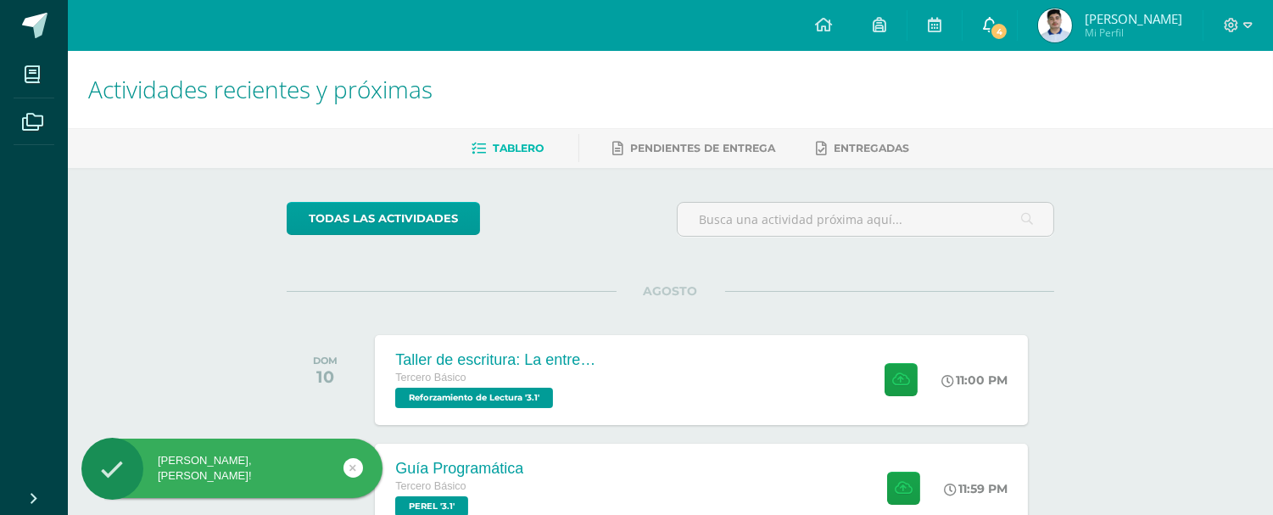
click at [998, 24] on span "4" at bounding box center [999, 31] width 19 height 19
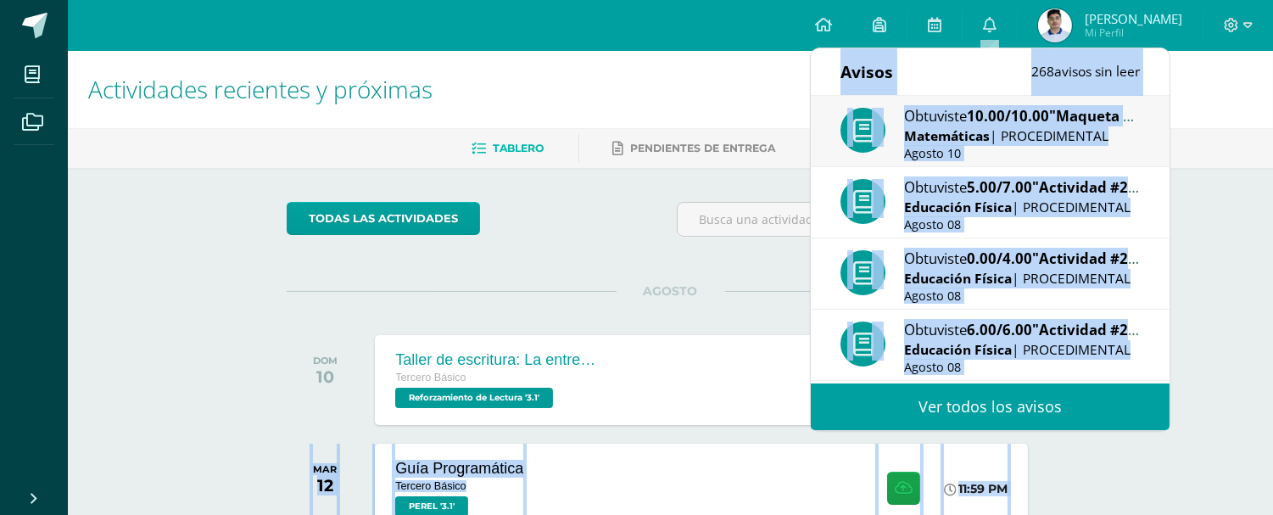
drag, startPoint x: 1169, startPoint y: 191, endPoint x: 1171, endPoint y: 305, distance: 114.5
click at [1171, 305] on div "Avisos 268 avisos sin leer Avisos Obtuviste 10.00/10.00 "Maqueta de Piliedros" …" at bounding box center [990, 239] width 361 height 383
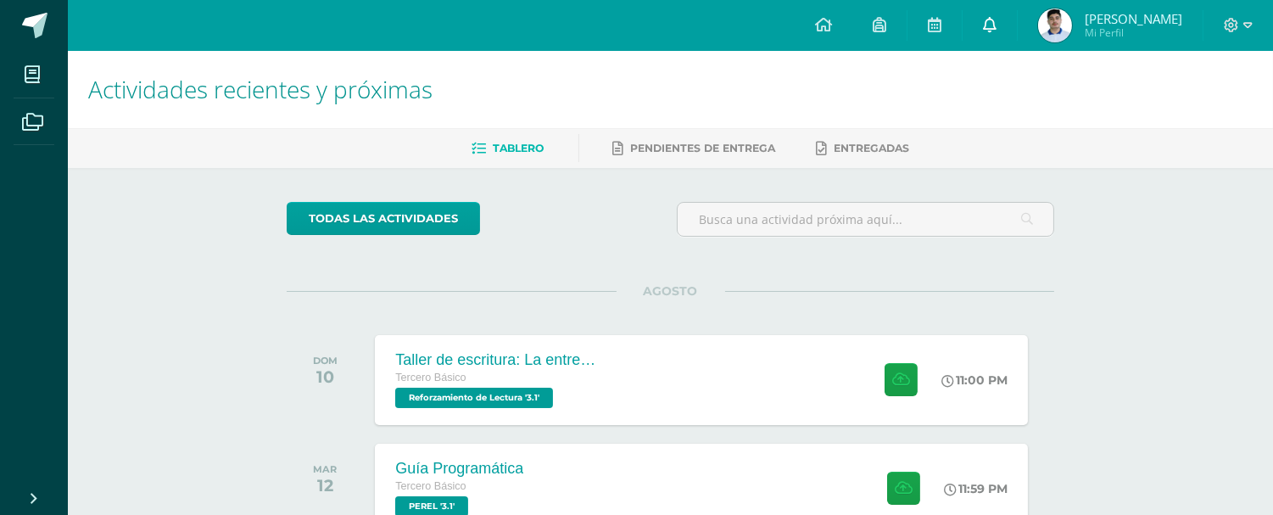
click at [989, 35] on link "0" at bounding box center [990, 25] width 54 height 51
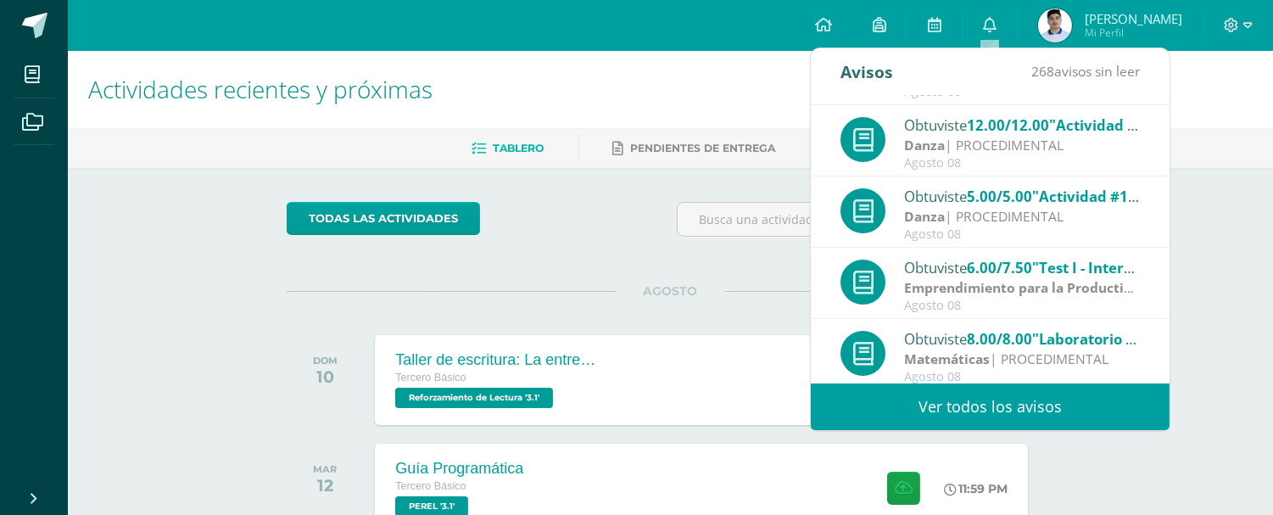
scroll to position [282, 0]
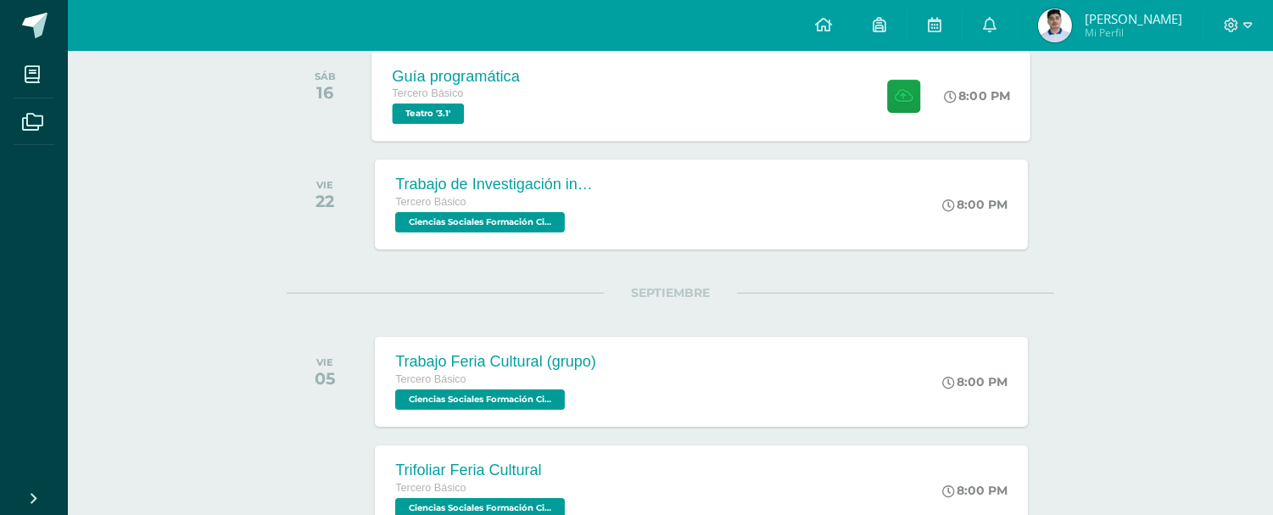
scroll to position [829, 0]
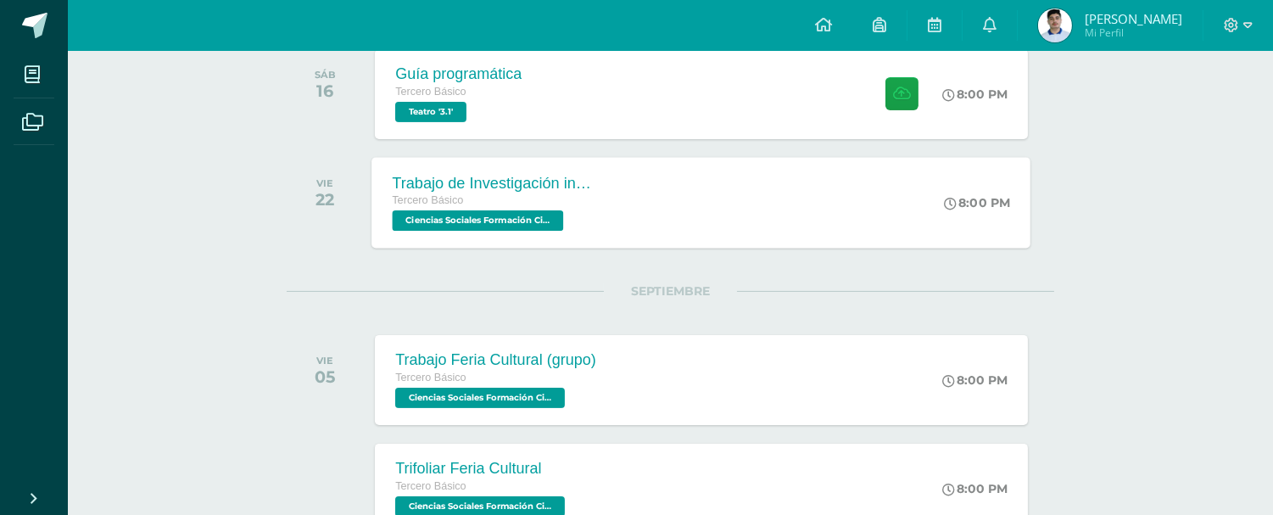
click at [484, 218] on span "Ciencias Sociales Formación Ciudadana e Interculturalidad '3.1'" at bounding box center [478, 220] width 171 height 20
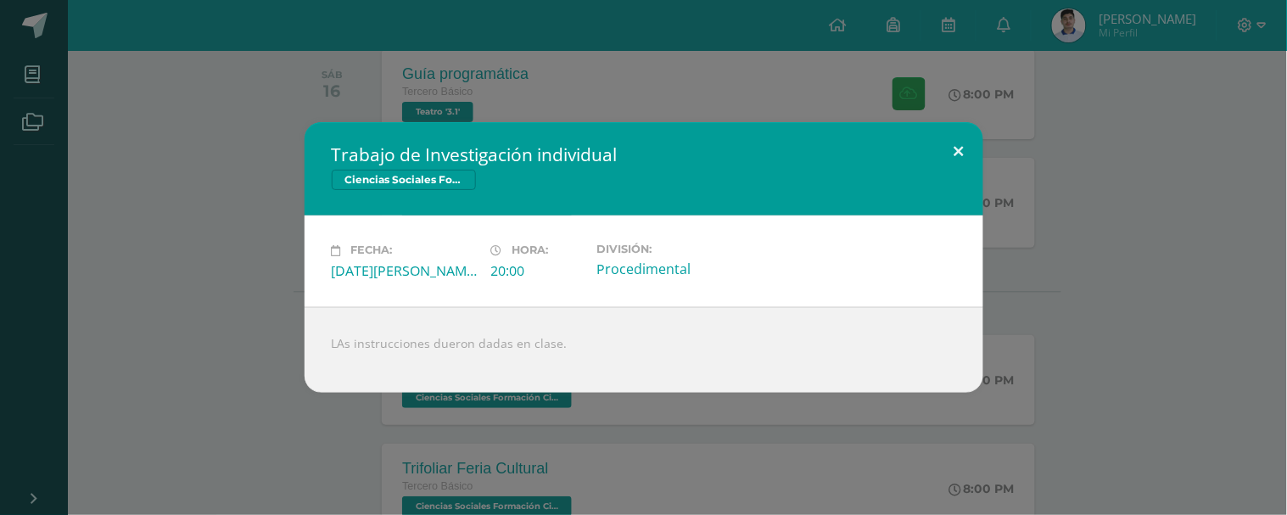
click at [955, 151] on button at bounding box center [959, 151] width 48 height 58
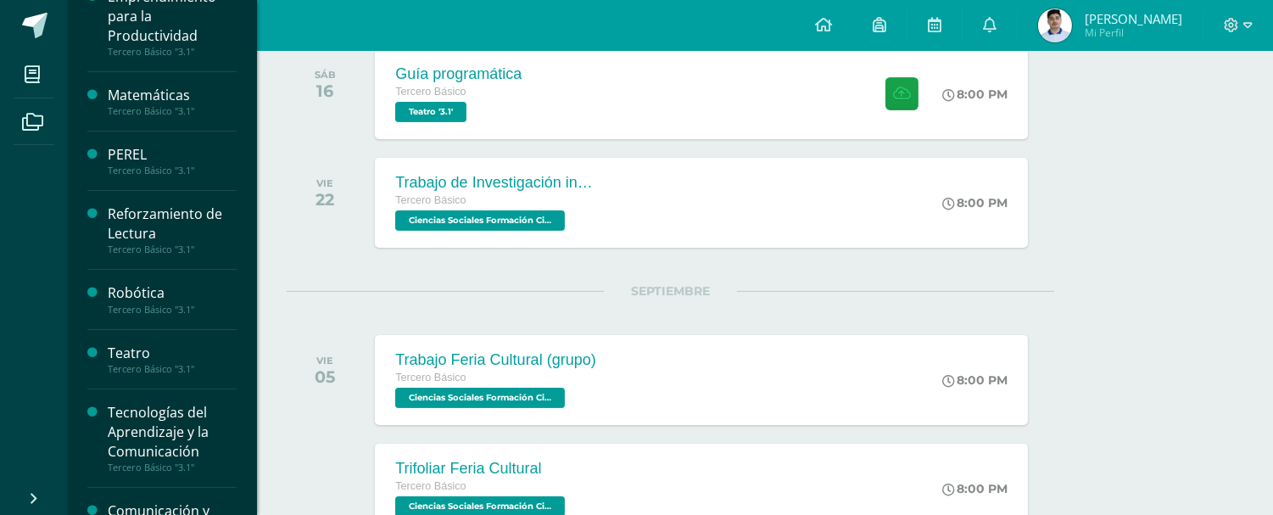
scroll to position [664, 0]
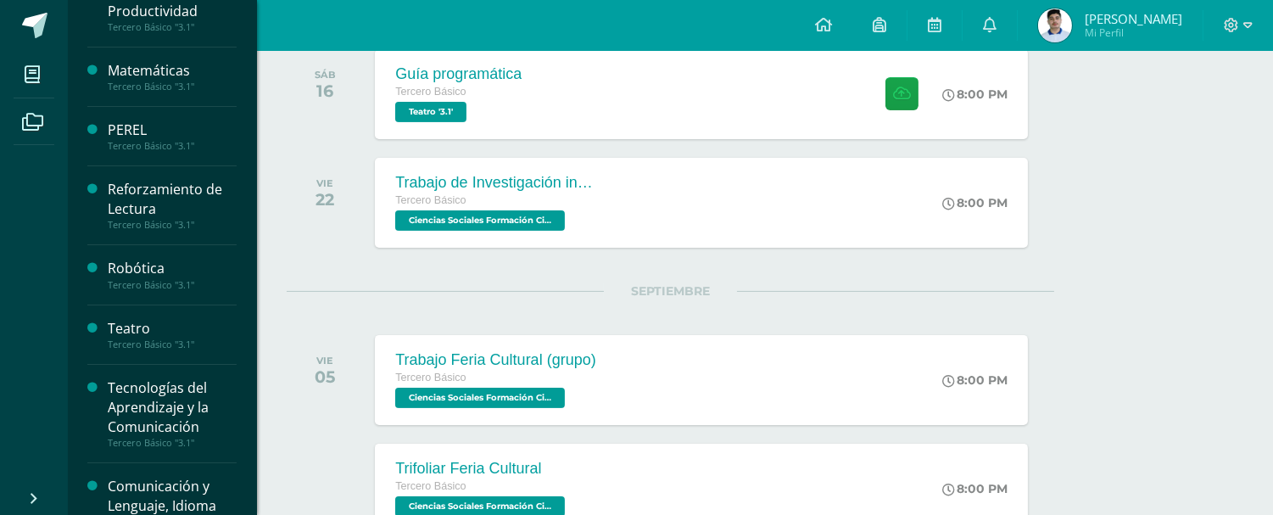
click at [154, 352] on div "Teatro Tercero Básico "3.1"" at bounding box center [161, 334] width 149 height 59
click at [149, 339] on div "Tercero Básico "3.1"" at bounding box center [172, 344] width 129 height 12
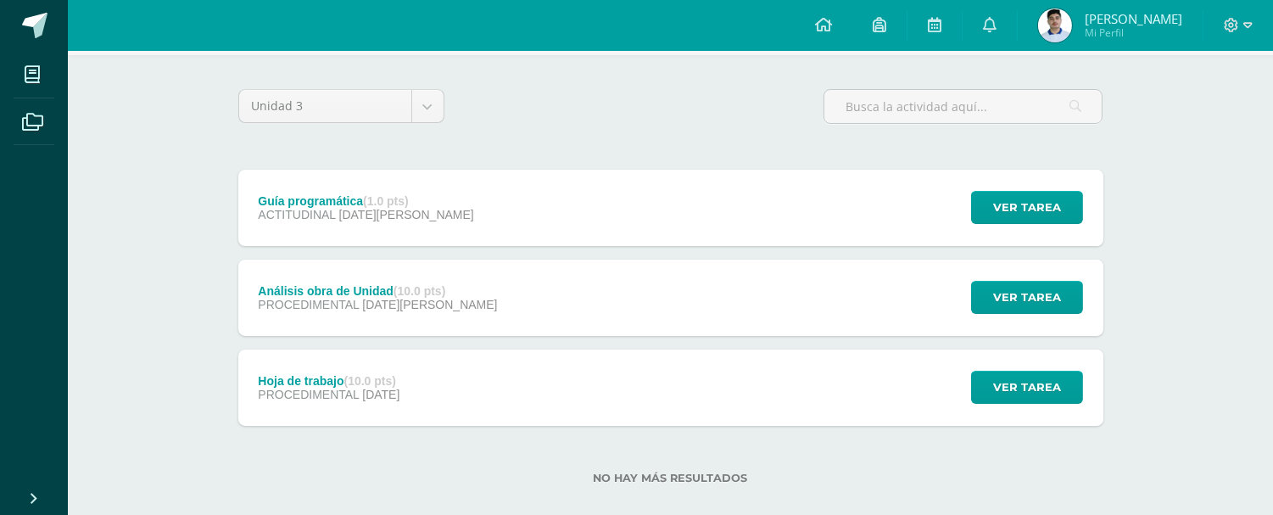
scroll to position [134, 0]
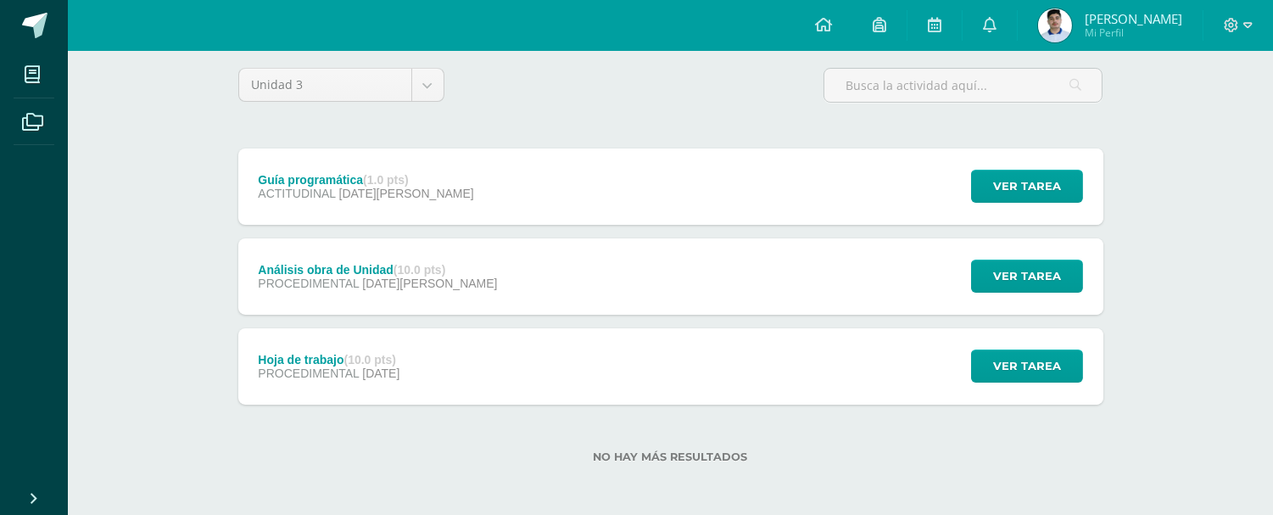
click at [970, 369] on div "Ver tarea" at bounding box center [1025, 366] width 158 height 76
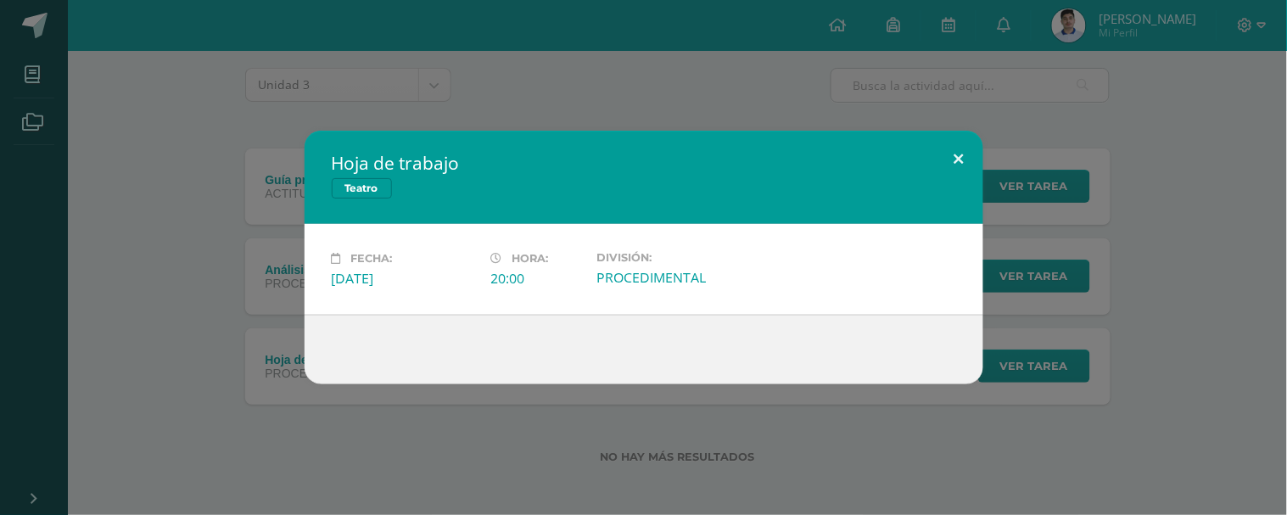
click at [945, 162] on button at bounding box center [959, 160] width 48 height 58
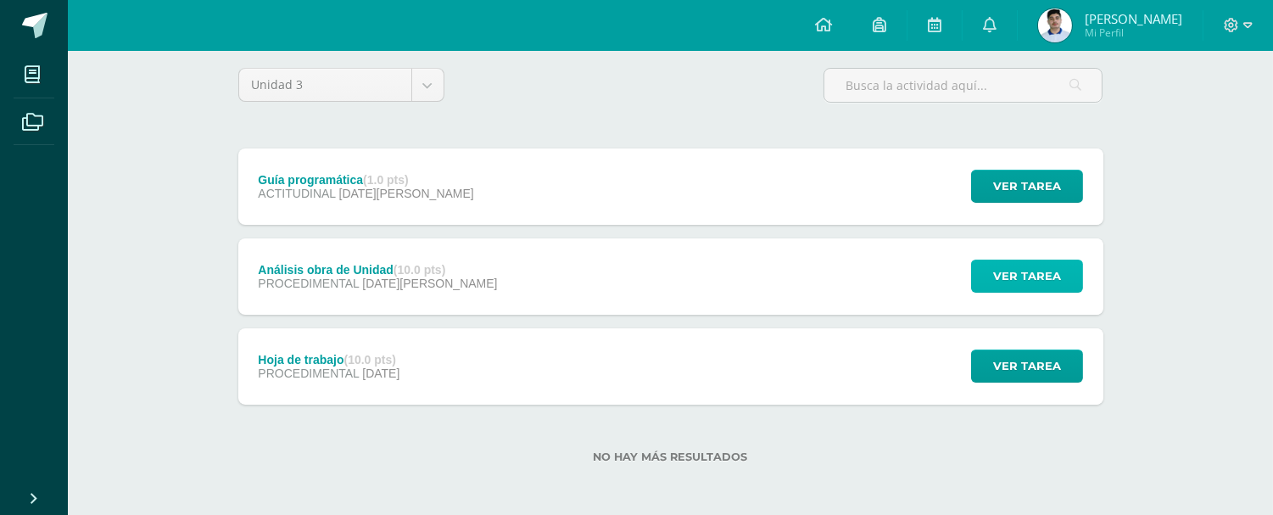
click at [991, 266] on button "Ver tarea" at bounding box center [1027, 276] width 112 height 33
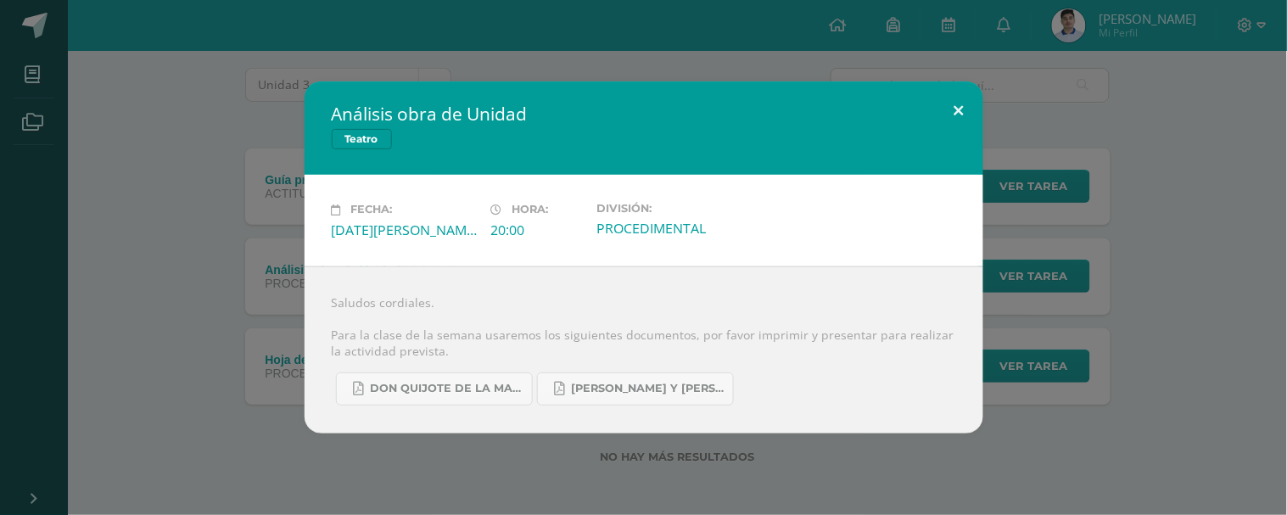
click at [963, 98] on button at bounding box center [959, 110] width 48 height 58
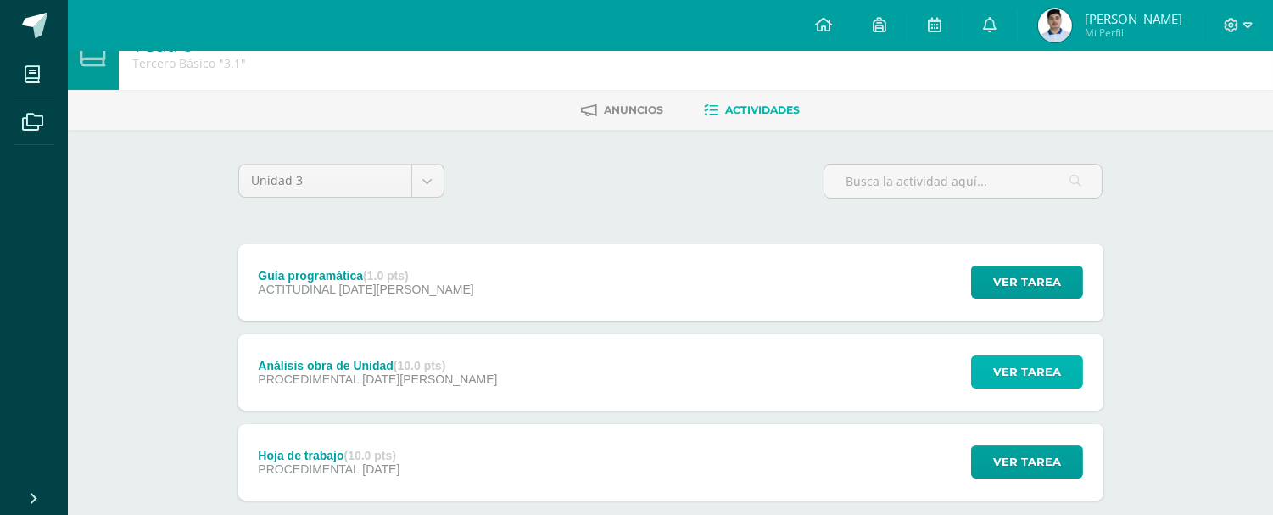
scroll to position [0, 0]
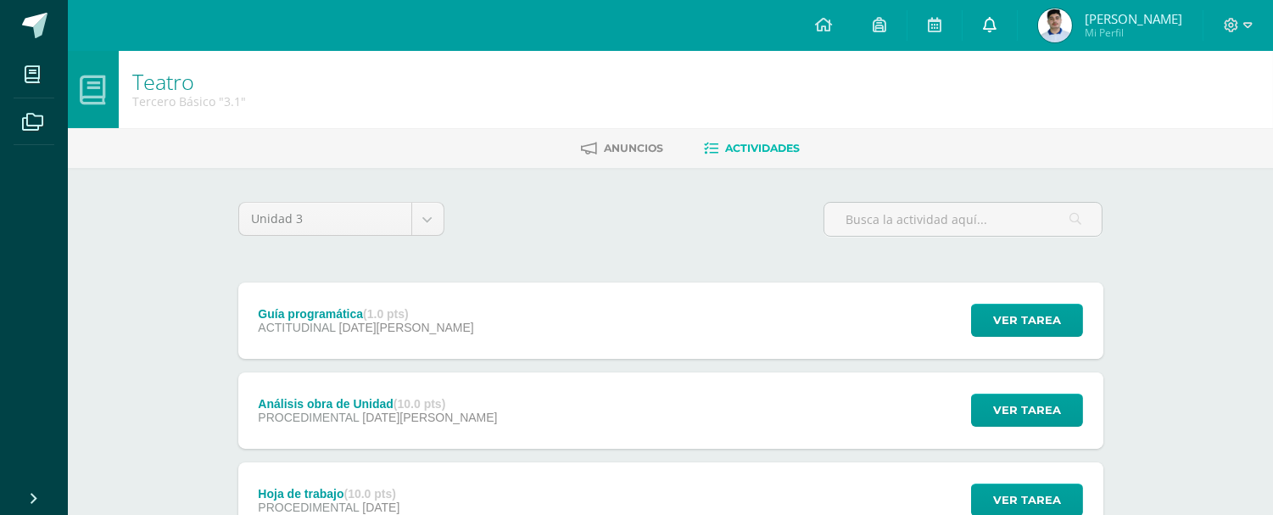
click at [982, 34] on link at bounding box center [990, 25] width 54 height 51
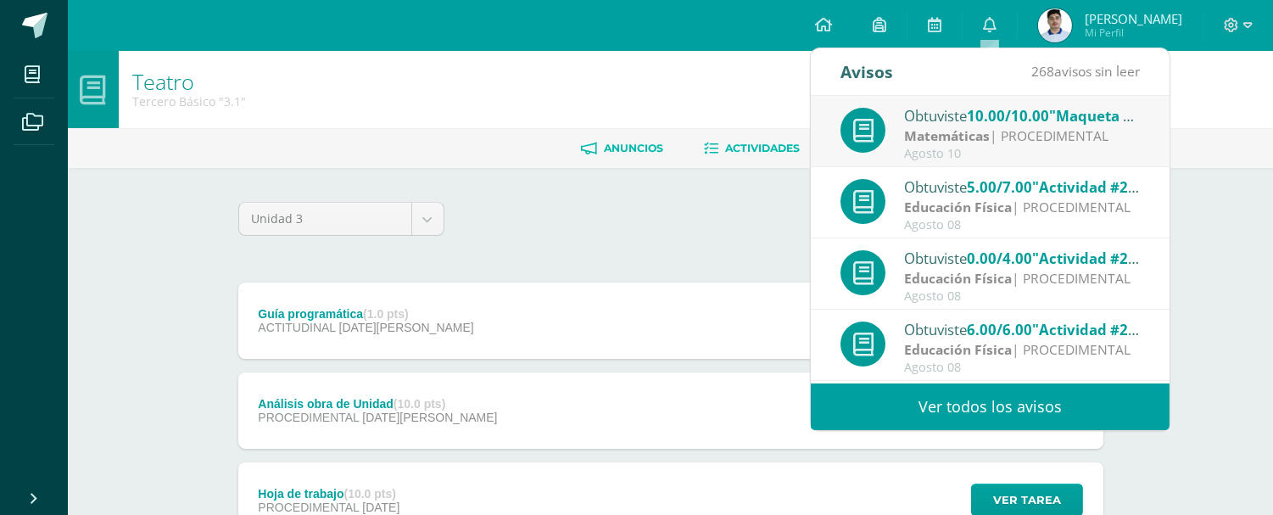
click at [633, 147] on span "Anuncios" at bounding box center [634, 148] width 59 height 13
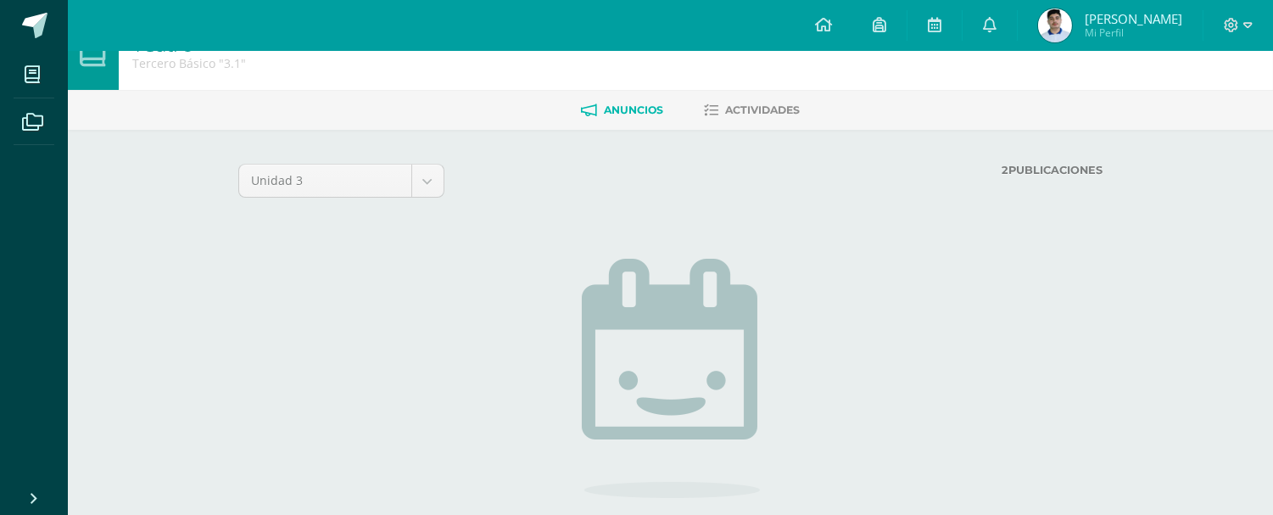
scroll to position [37, 0]
click at [1052, 176] on label "2 Publicaciones" at bounding box center [853, 171] width 499 height 13
click at [1050, 176] on label "2 Publicaciones" at bounding box center [853, 171] width 499 height 13
click at [1044, 172] on label "2 Publicaciones" at bounding box center [853, 171] width 499 height 13
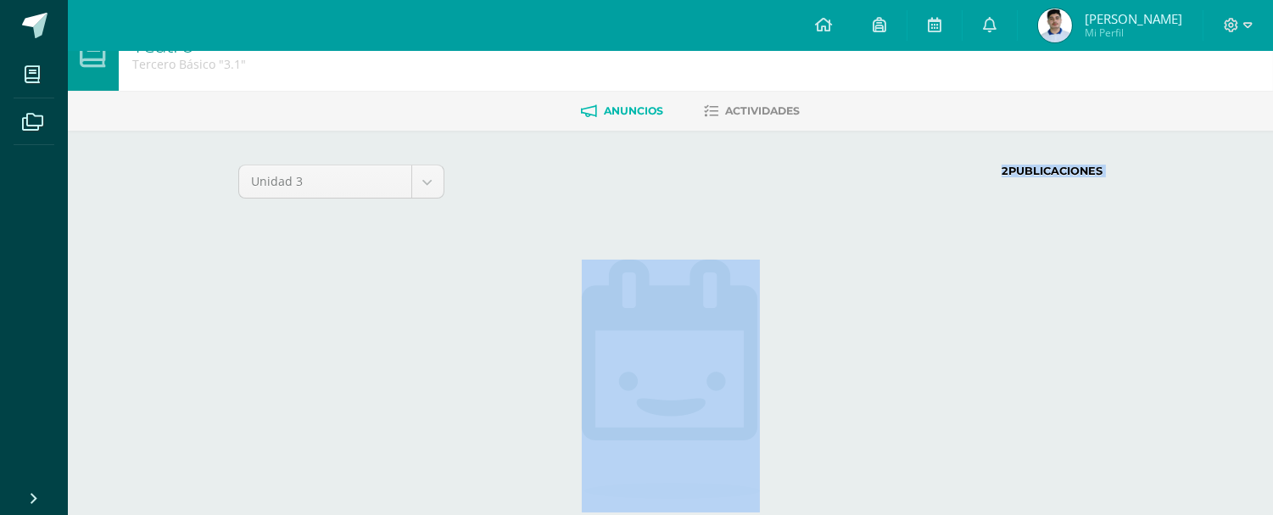
click at [1044, 172] on label "2 Publicaciones" at bounding box center [853, 171] width 499 height 13
click at [816, 140] on div "Unidad 3 Unidad 1 Unidad 2 Unidad 3 2 Publicaciones Cargando anuncios No hay an…" at bounding box center [670, 402] width 933 height 542
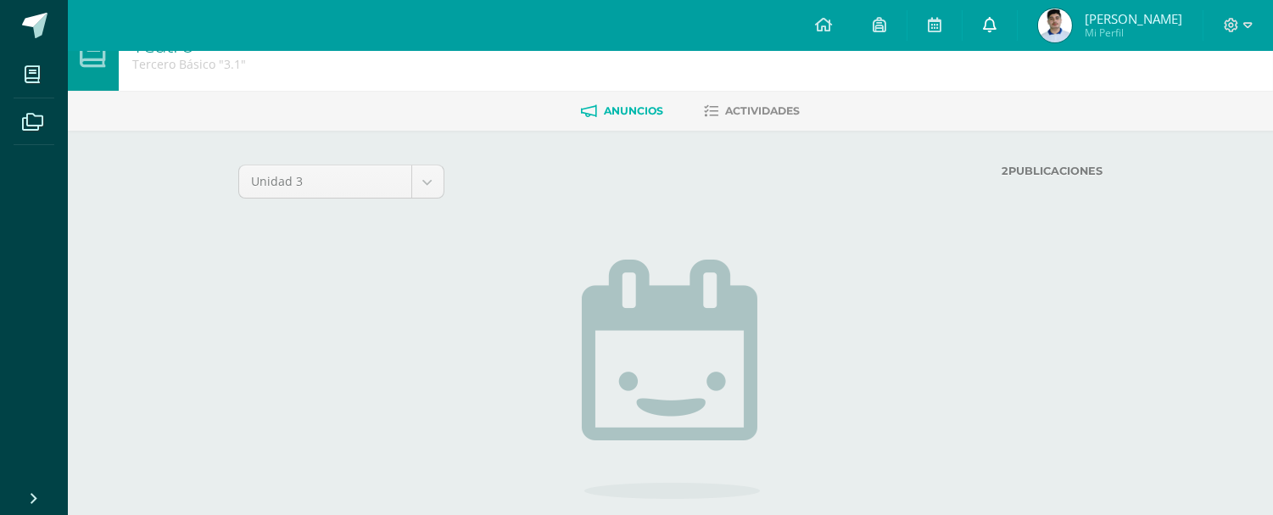
click at [1001, 41] on link at bounding box center [990, 25] width 54 height 51
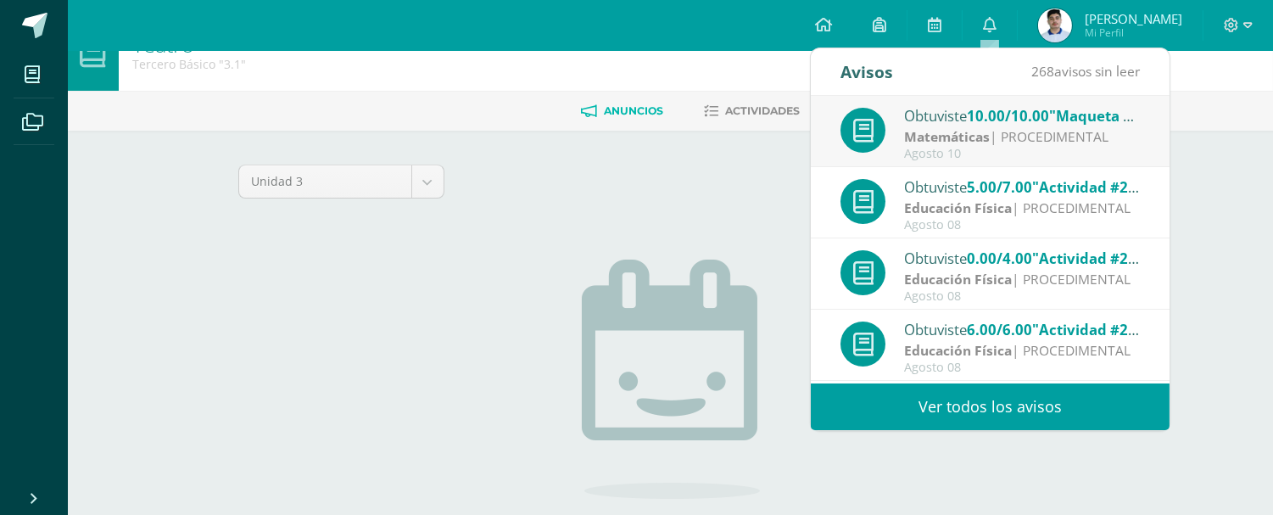
click at [989, 408] on link "Ver todos los avisos" at bounding box center [990, 406] width 359 height 47
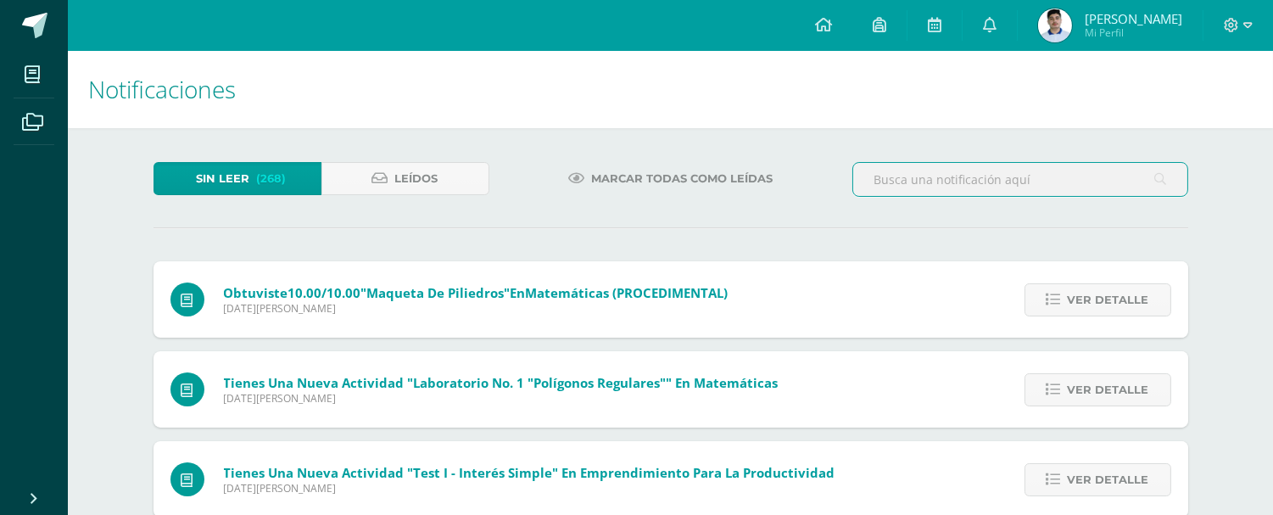
click at [979, 182] on input "text" at bounding box center [1020, 179] width 334 height 33
type input "T"
type input "D"
type input "material"
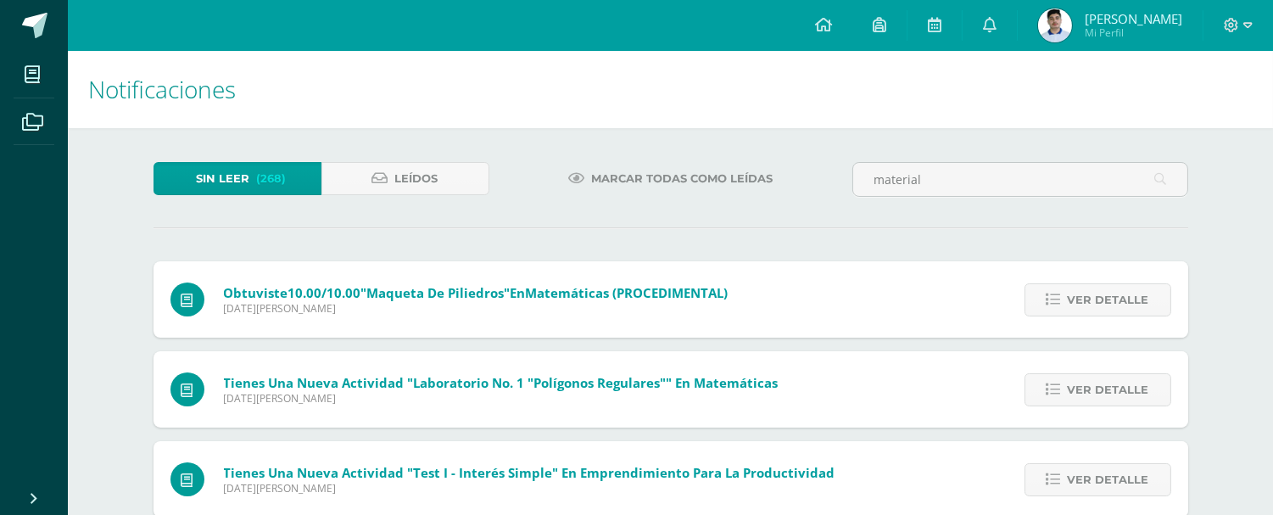
click at [433, 197] on div "Sin leer (268) Leídos" at bounding box center [322, 186] width 350 height 49
click at [411, 178] on span "Leídos" at bounding box center [416, 178] width 43 height 31
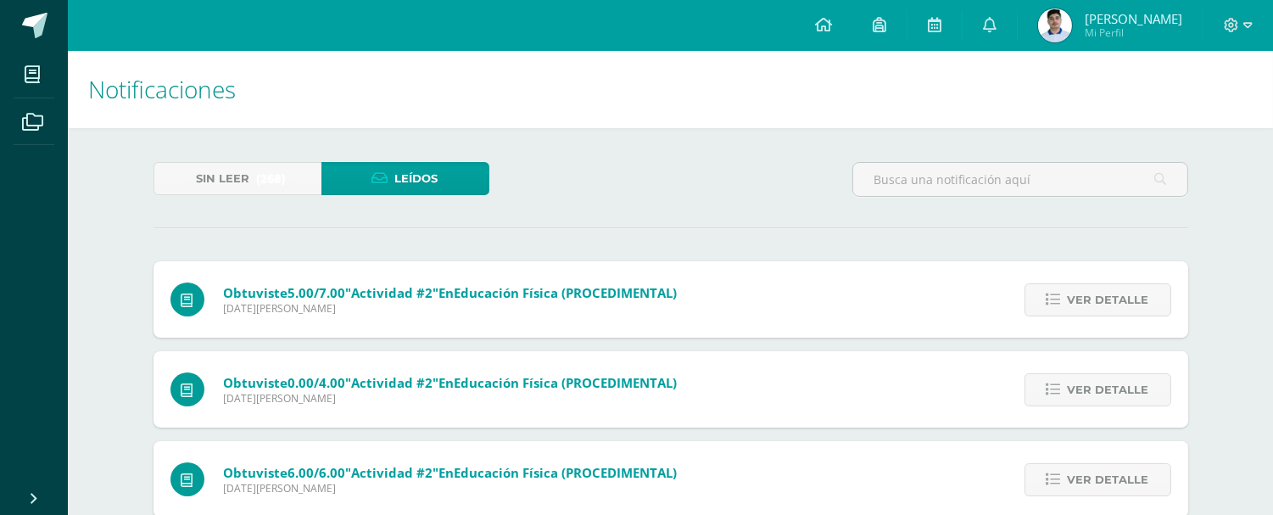
click at [251, 227] on hr at bounding box center [671, 228] width 1035 height 2
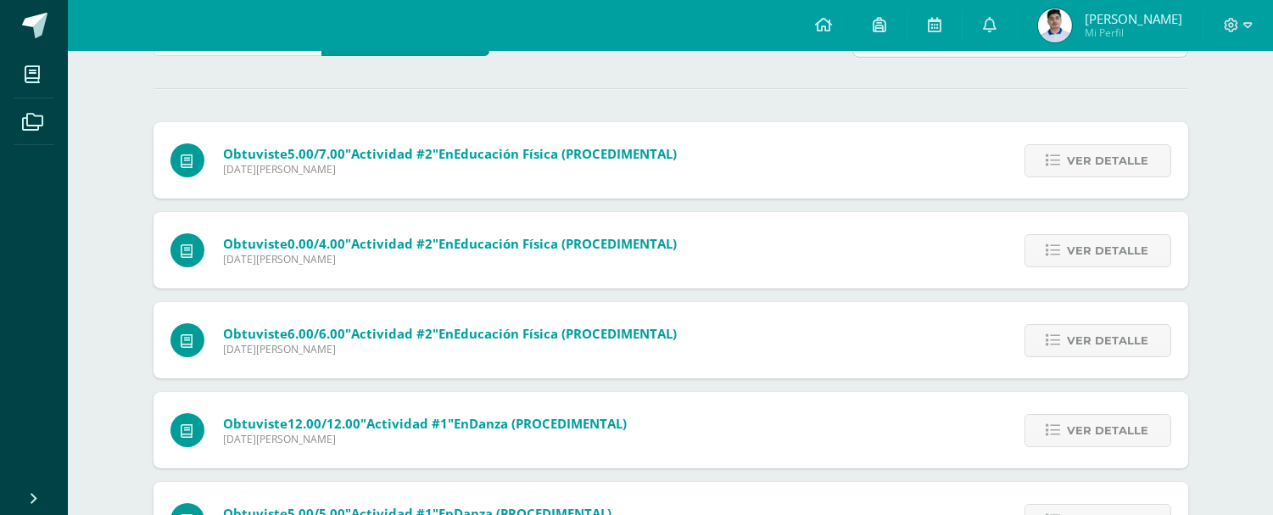
scroll to position [75, 0]
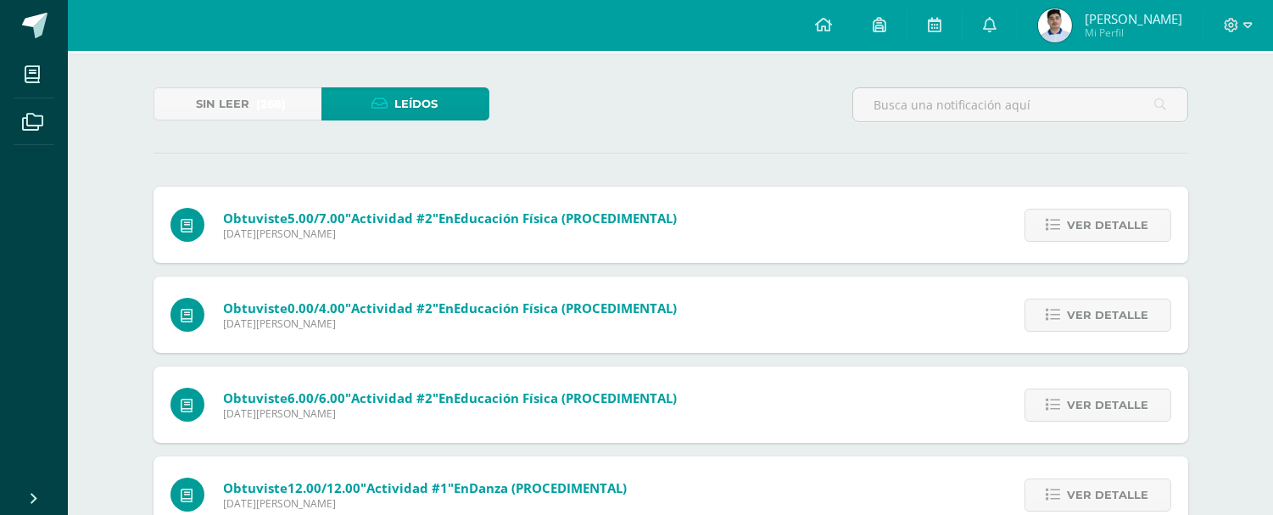
click at [266, 122] on div "Sin leer (268) Leídos" at bounding box center [322, 111] width 350 height 49
click at [251, 104] on link "Sin leer (268)" at bounding box center [238, 103] width 168 height 33
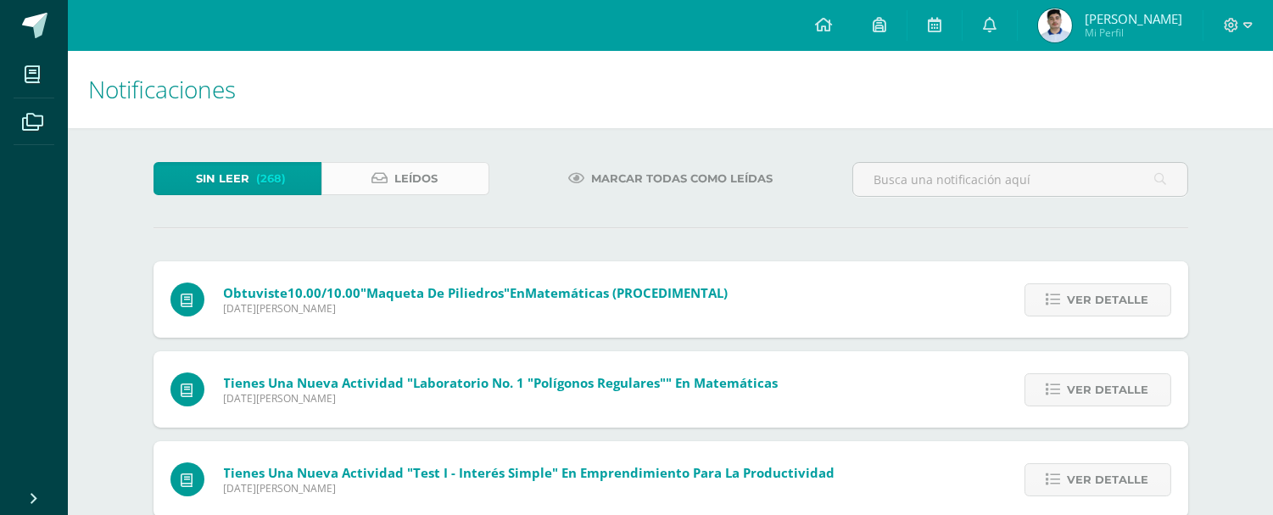
click at [418, 172] on span "Leídos" at bounding box center [416, 178] width 43 height 31
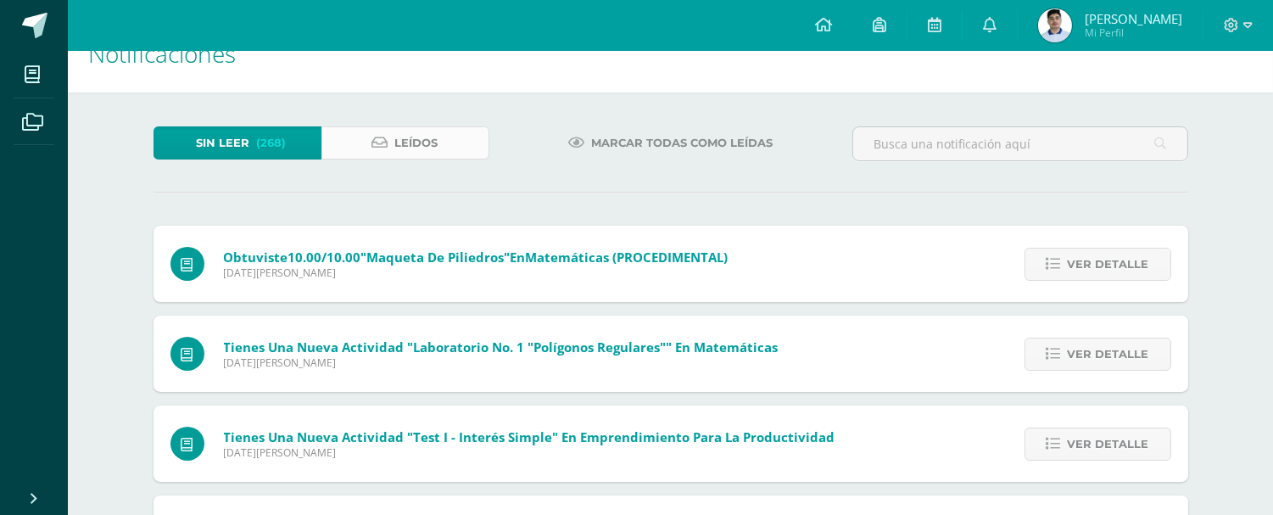
scroll to position [37, 0]
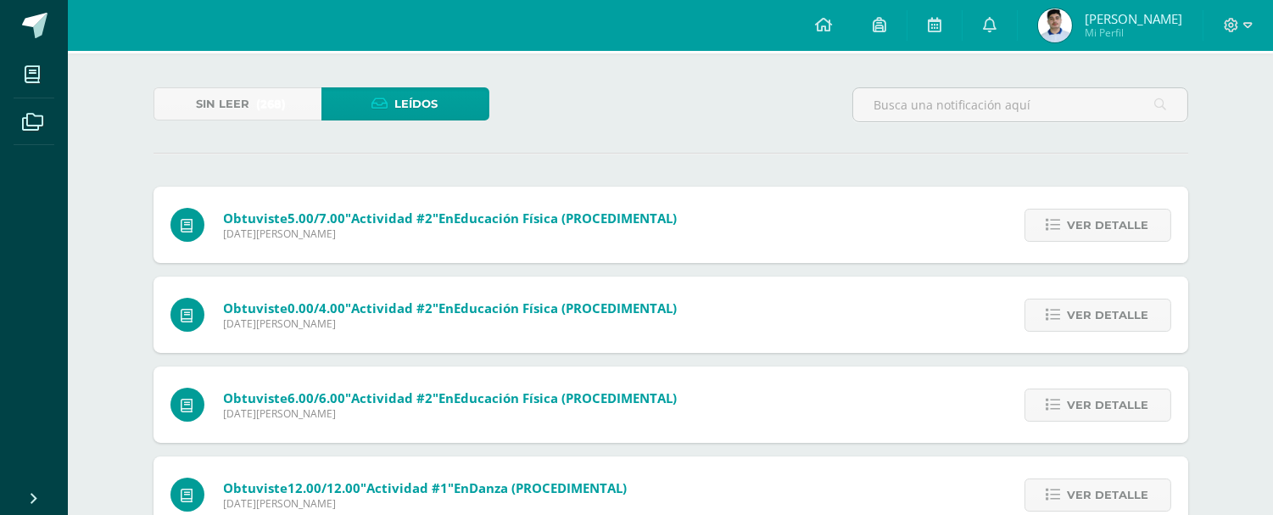
scroll to position [113, 0]
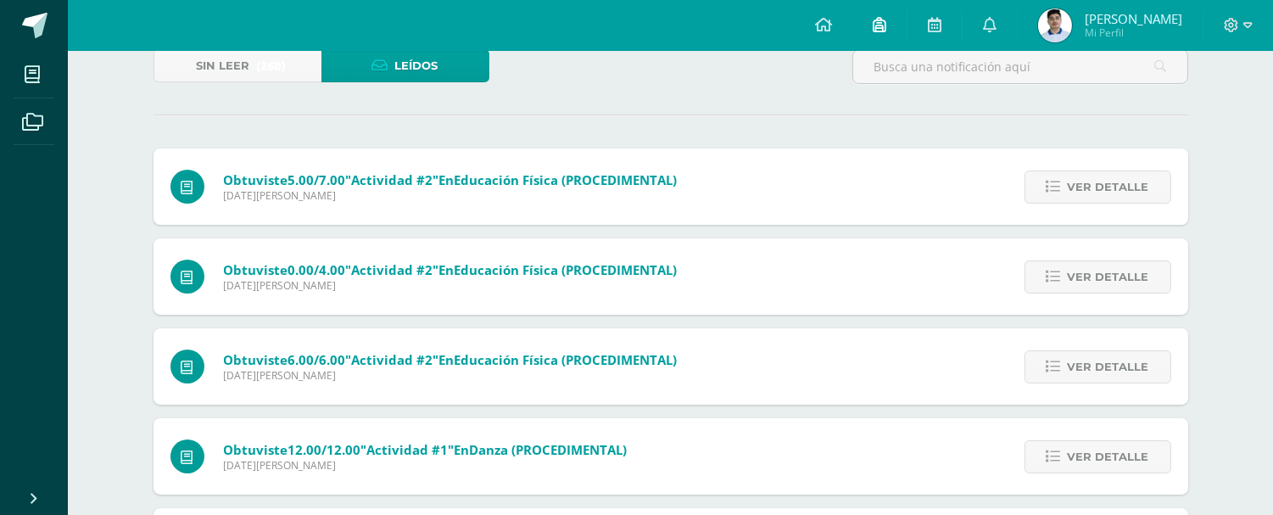
click at [881, 19] on icon at bounding box center [880, 24] width 14 height 15
click at [987, 27] on icon at bounding box center [990, 24] width 14 height 15
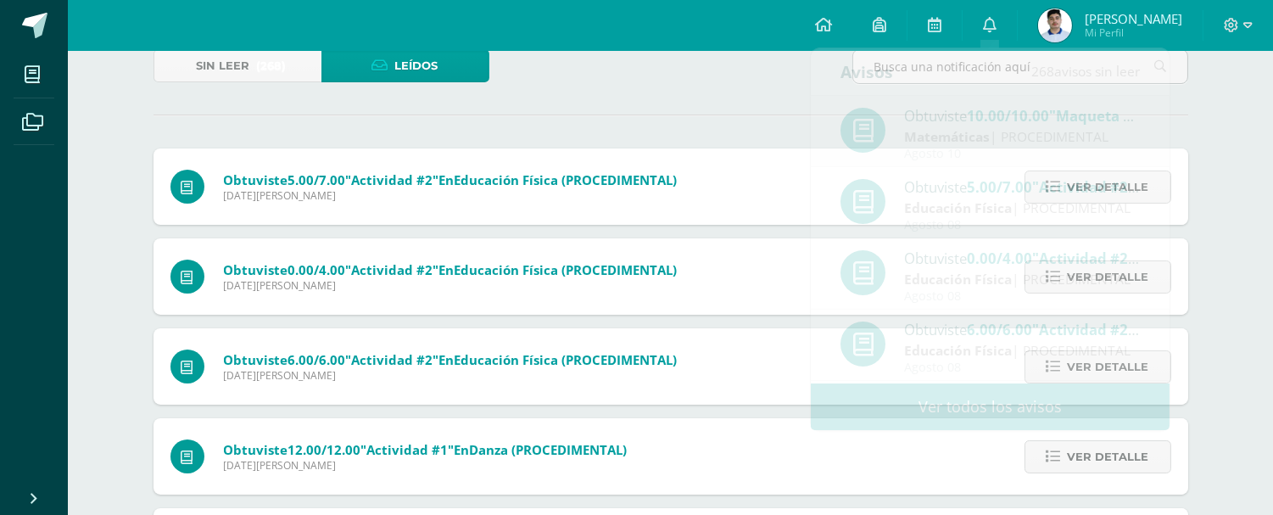
click at [752, 83] on div "Sin leer (268) Leídos" at bounding box center [671, 73] width 1049 height 49
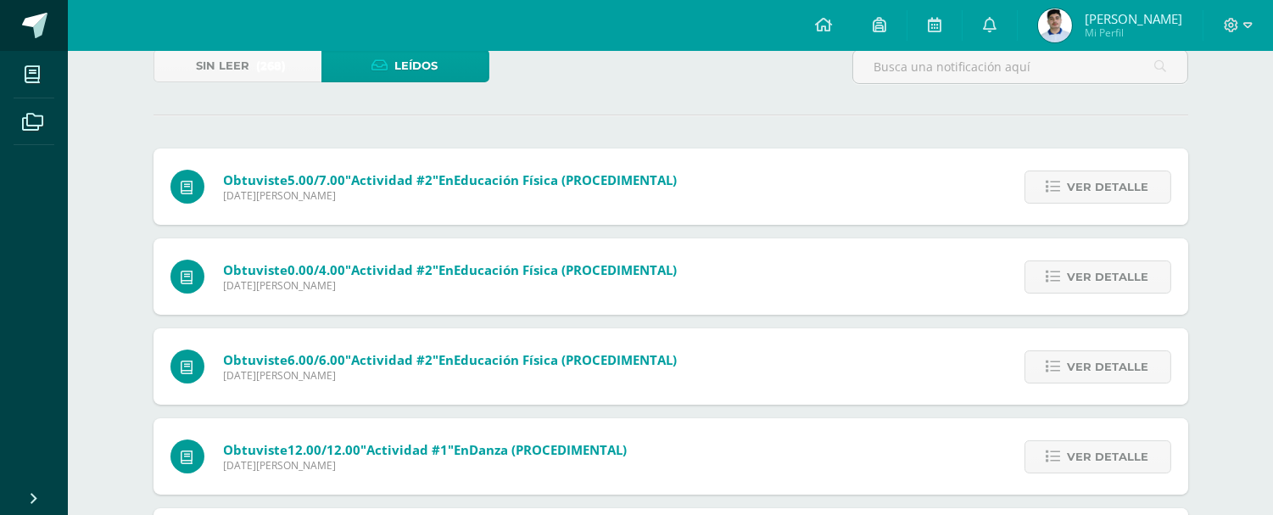
click at [43, 28] on span at bounding box center [34, 25] width 25 height 25
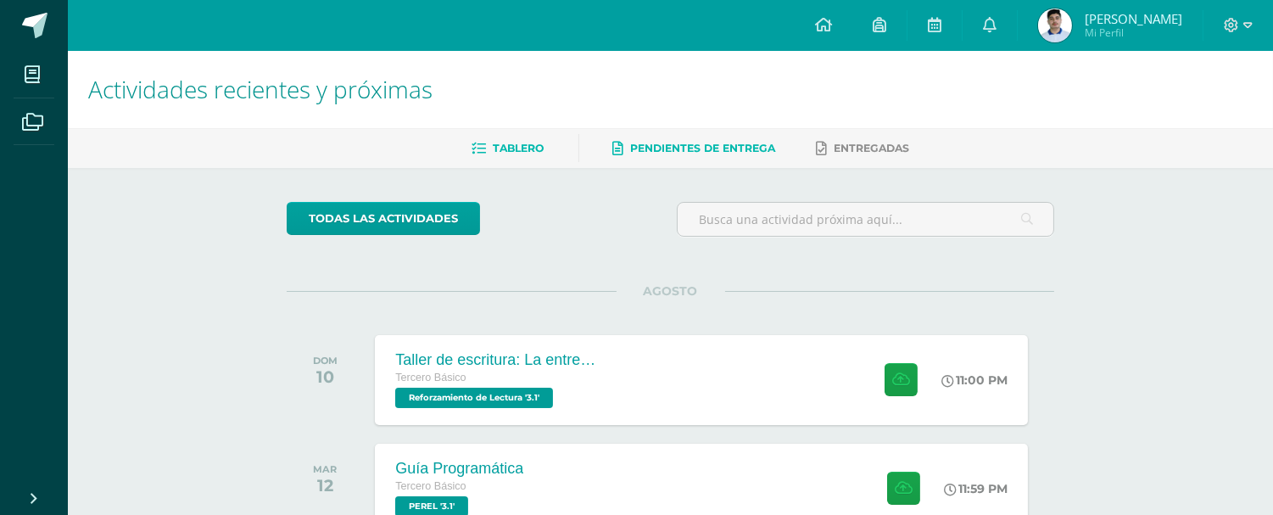
click at [657, 154] on span "Pendientes de entrega" at bounding box center [703, 148] width 145 height 13
click at [515, 143] on span "Tablero" at bounding box center [519, 148] width 51 height 13
click at [38, 125] on icon at bounding box center [32, 122] width 21 height 17
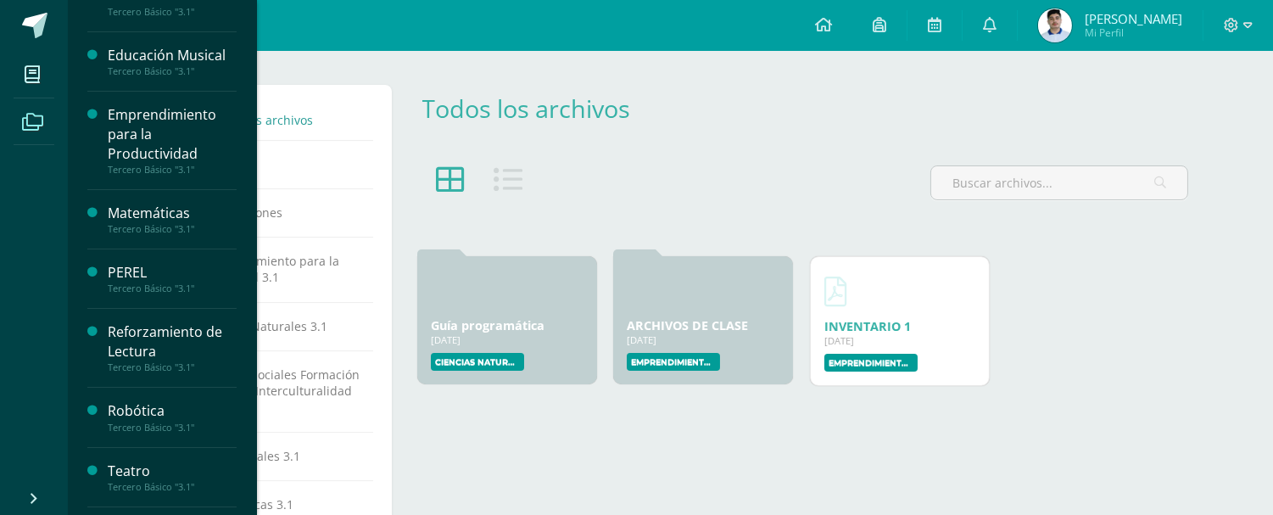
scroll to position [546, 0]
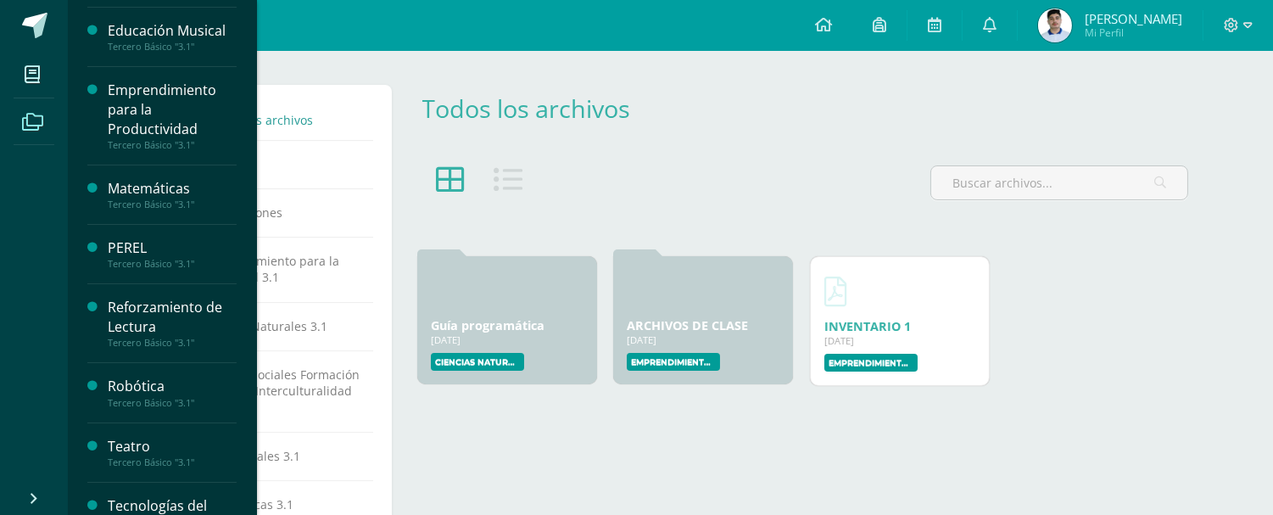
click at [176, 453] on div "Teatro" at bounding box center [172, 447] width 129 height 20
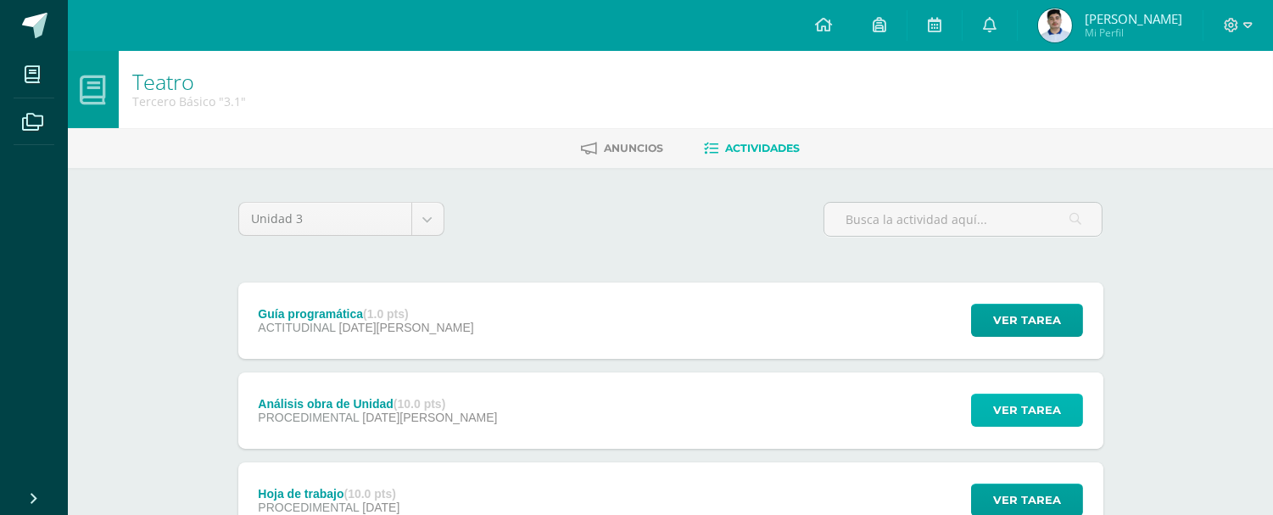
click at [997, 412] on span "Ver tarea" at bounding box center [1027, 409] width 68 height 31
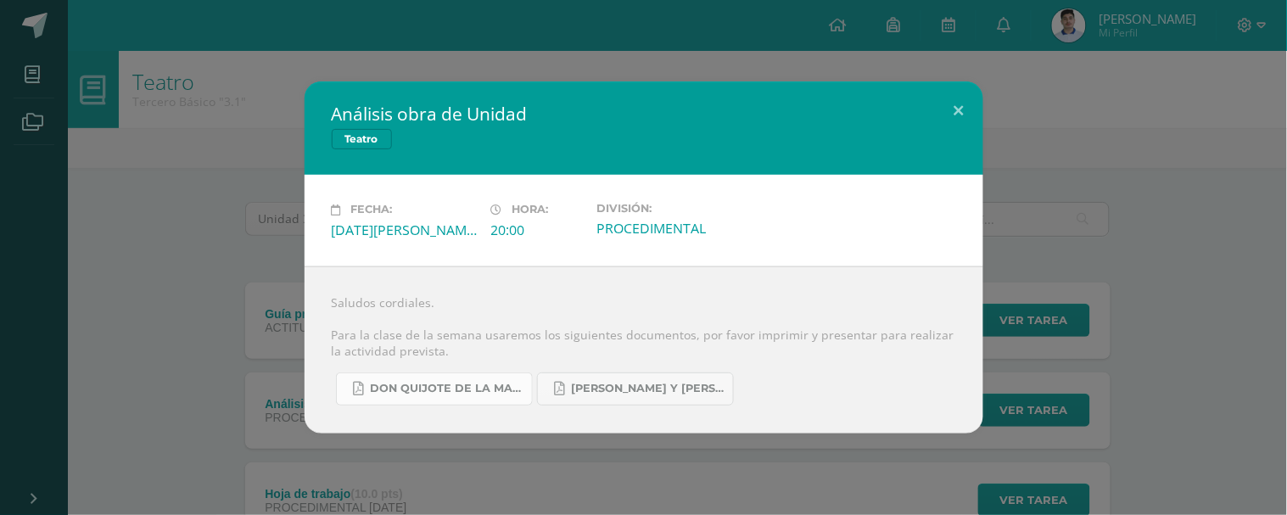
click at [486, 384] on span "Don quijote de la Mancha.pdf" at bounding box center [447, 389] width 153 height 14
click at [600, 383] on span "[PERSON_NAME] y [PERSON_NAME].pdf" at bounding box center [648, 389] width 153 height 14
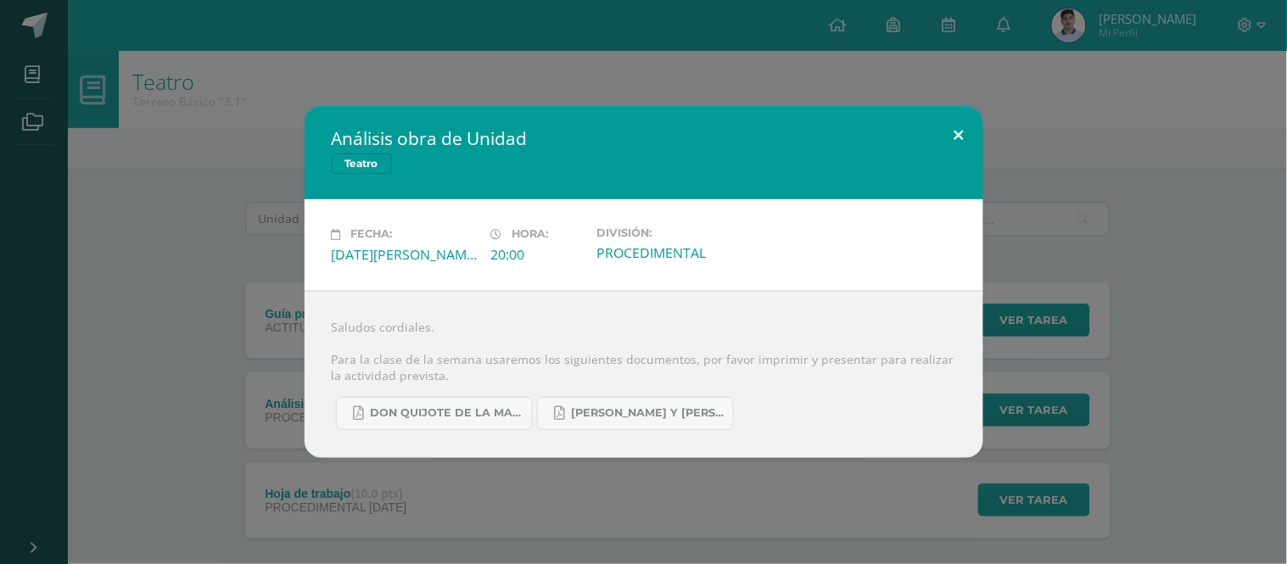
click at [953, 145] on button at bounding box center [959, 135] width 48 height 58
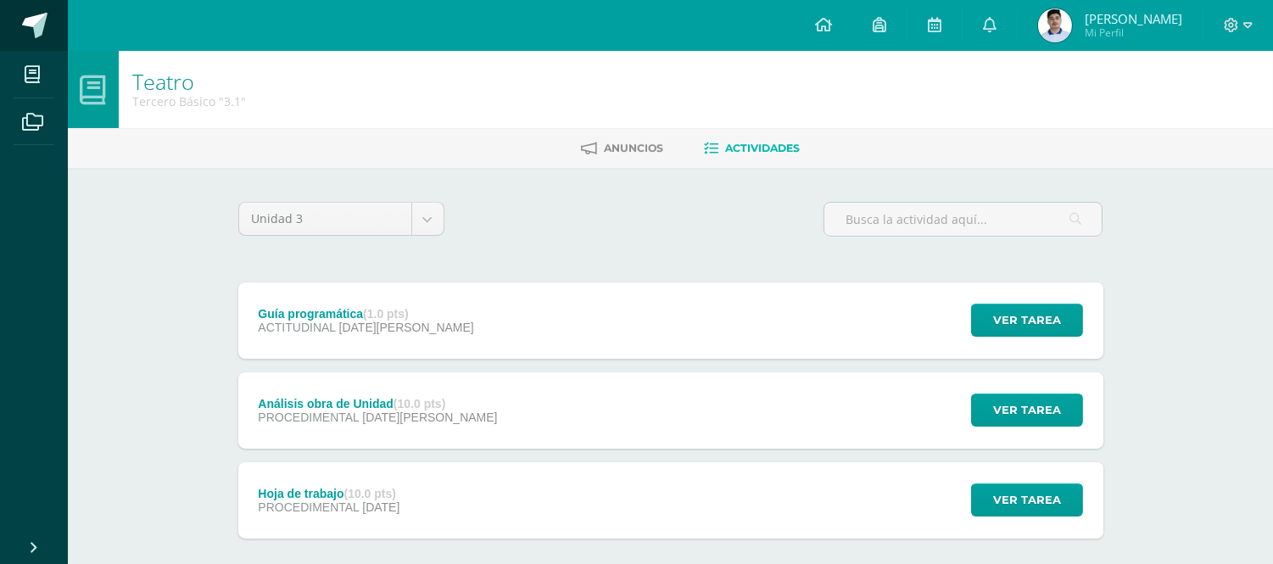
click at [36, 6] on link at bounding box center [34, 25] width 68 height 51
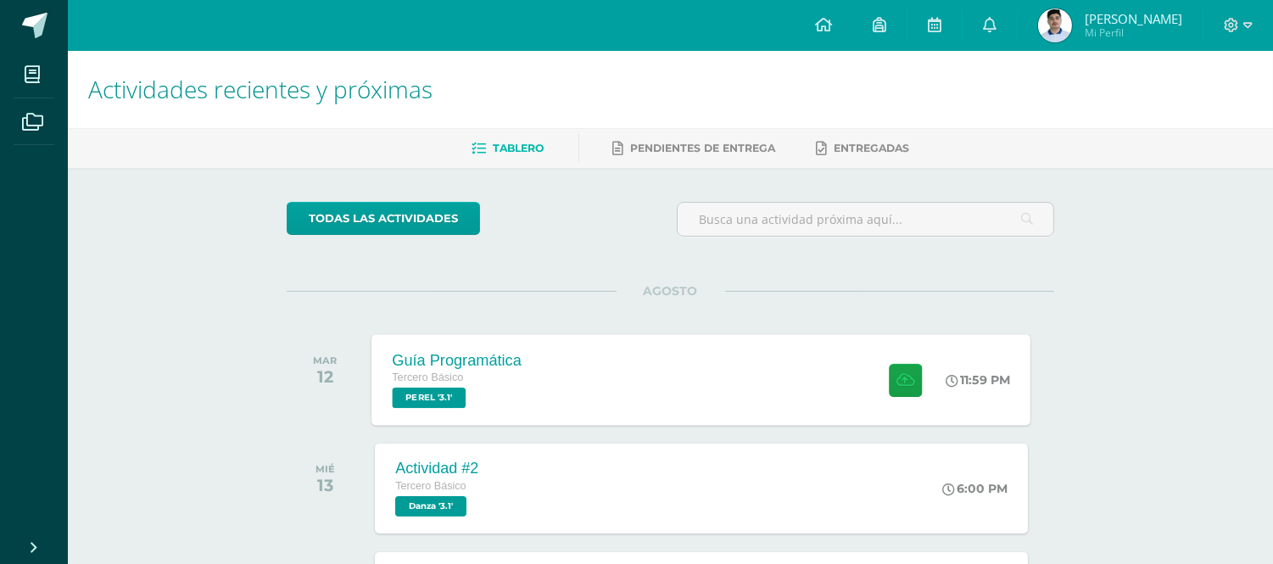
click at [422, 402] on span "PEREL '3.1'" at bounding box center [430, 398] width 74 height 20
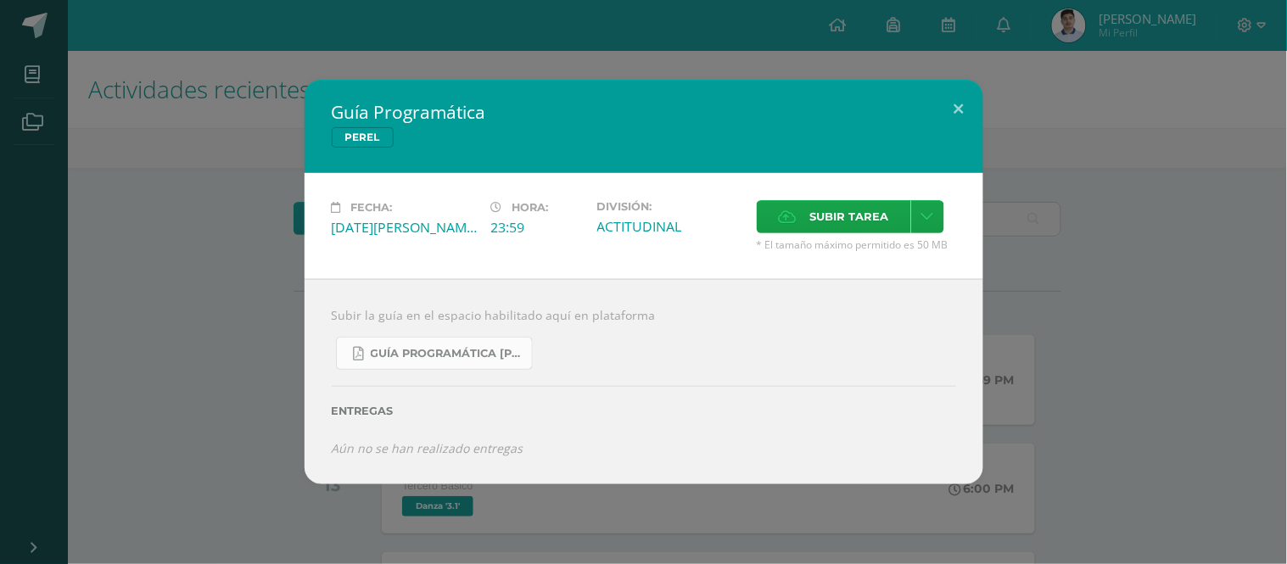
click at [435, 344] on link "Guía Programática [PERSON_NAME] 3ro Básico - Bloque 3 - Profe. [PERSON_NAME].pdf" at bounding box center [434, 353] width 197 height 33
click at [238, 344] on div "Guía Programática [PERSON_NAME] Fecha: [DATE][PERSON_NAME] Hora: 23:59 División…" at bounding box center [643, 282] width 1273 height 404
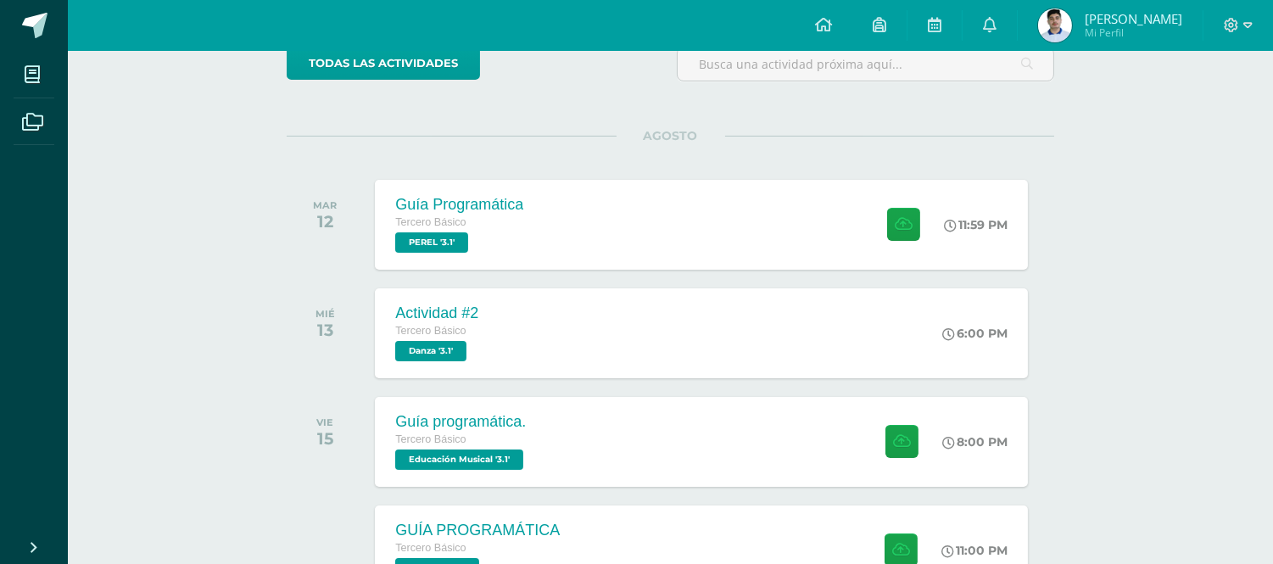
scroll to position [188, 0]
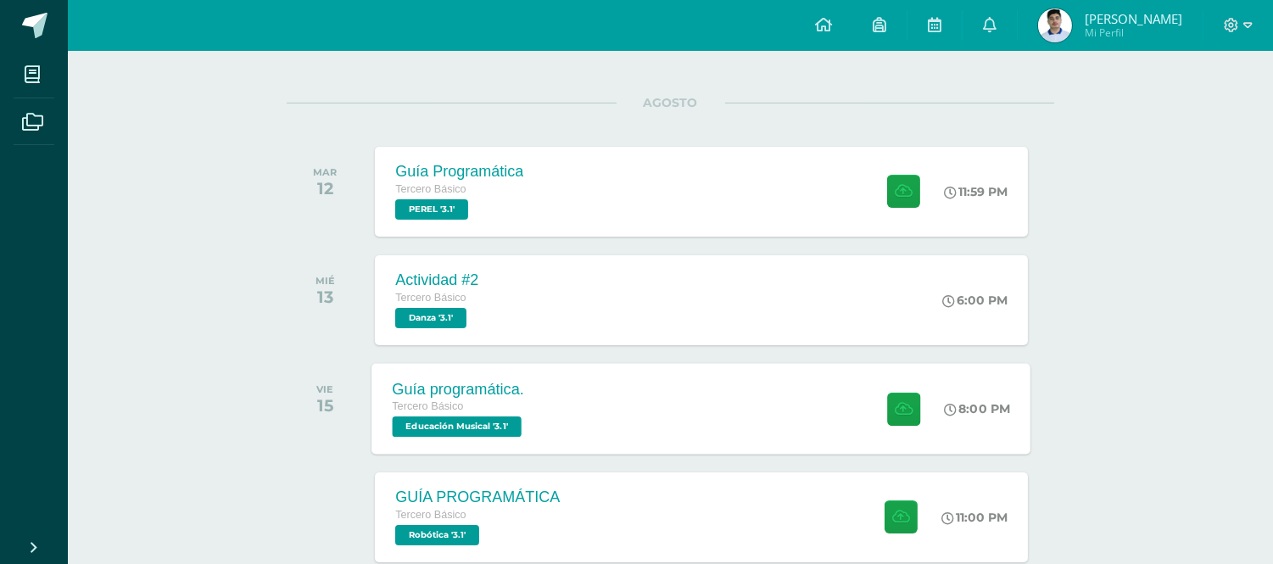
click at [420, 424] on span "Educación Musical '3.1'" at bounding box center [458, 427] width 130 height 20
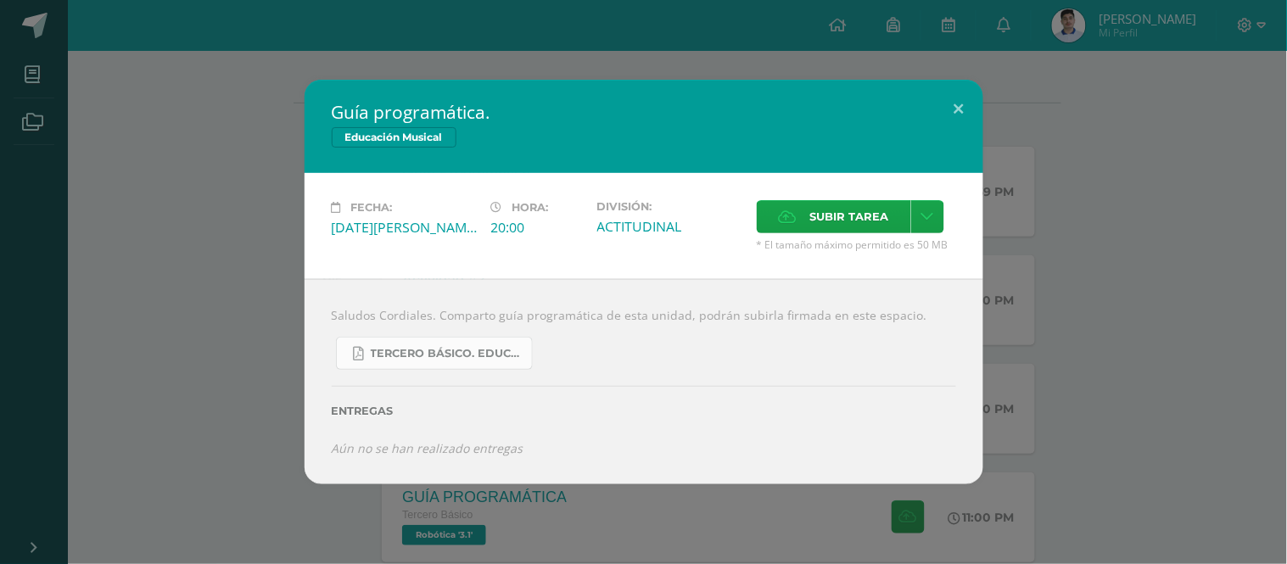
click at [419, 351] on span "Tercero básico. Educación Musical.pdf" at bounding box center [447, 354] width 153 height 14
click at [192, 297] on div "Guía programática. Educación Musical Fecha: [DATE][PERSON_NAME] Hora: 20:00 Div…" at bounding box center [643, 282] width 1273 height 404
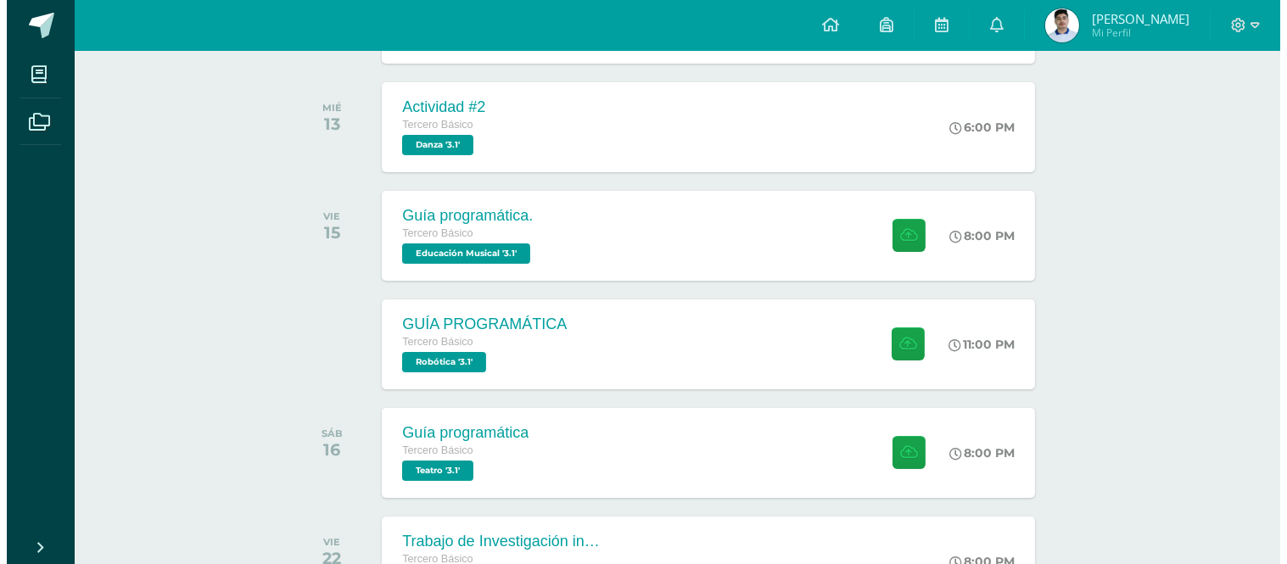
scroll to position [377, 0]
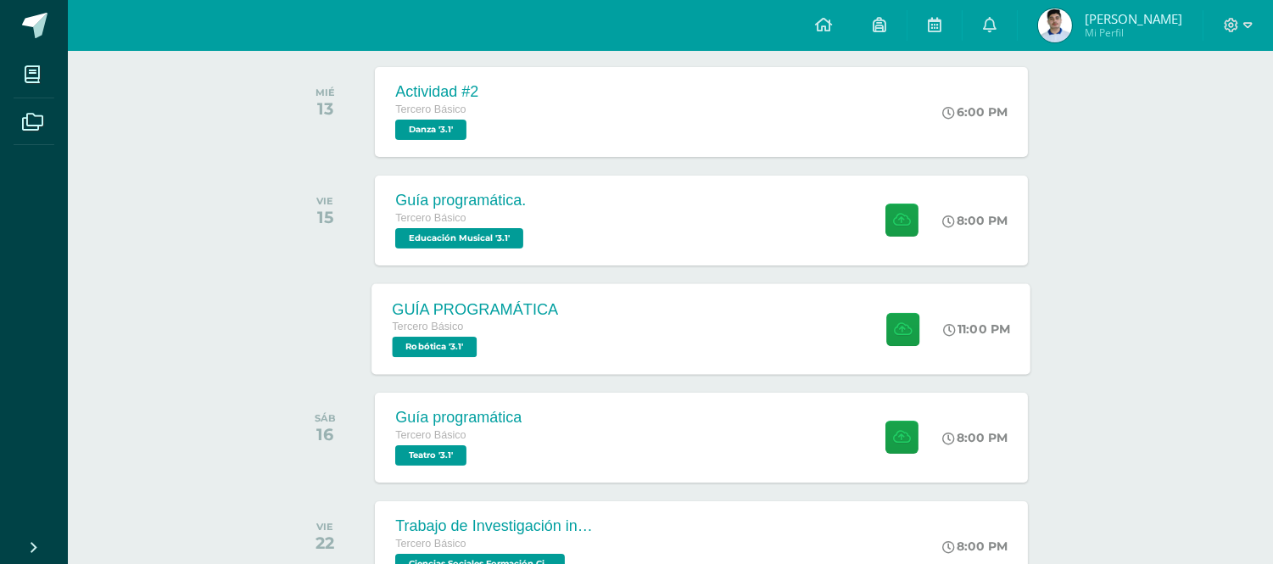
click at [430, 355] on span "Robótica '3.1'" at bounding box center [435, 347] width 85 height 20
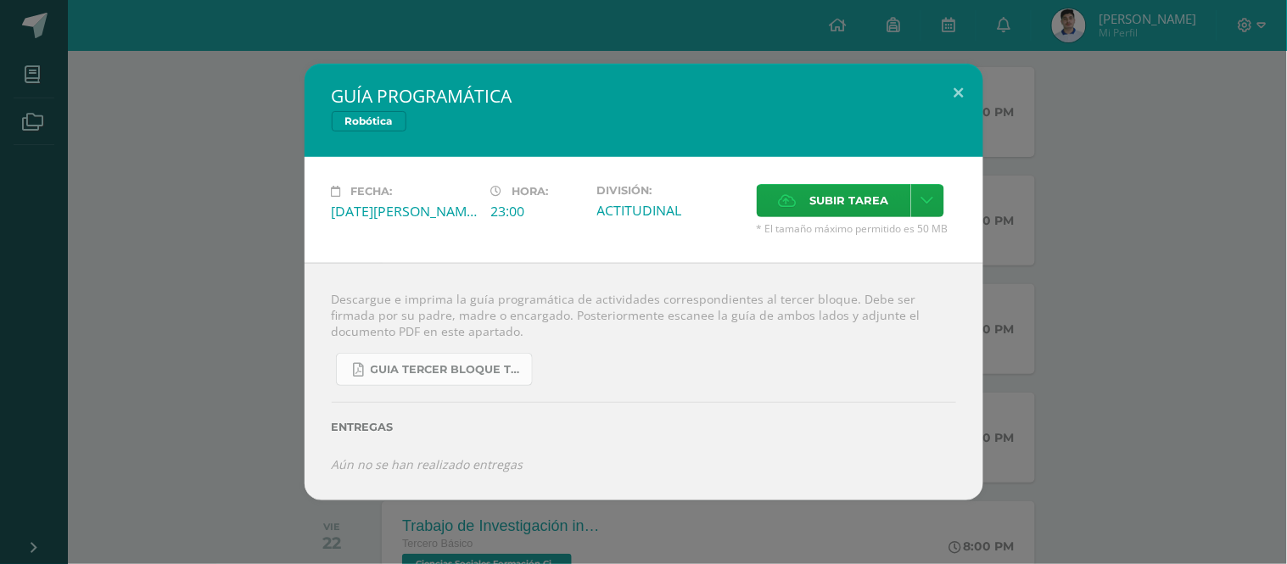
click at [411, 359] on link "GUIA TERCER BLOQUE TERCERO BÁSICO.pdf" at bounding box center [434, 369] width 197 height 33
